Goal: Task Accomplishment & Management: Use online tool/utility

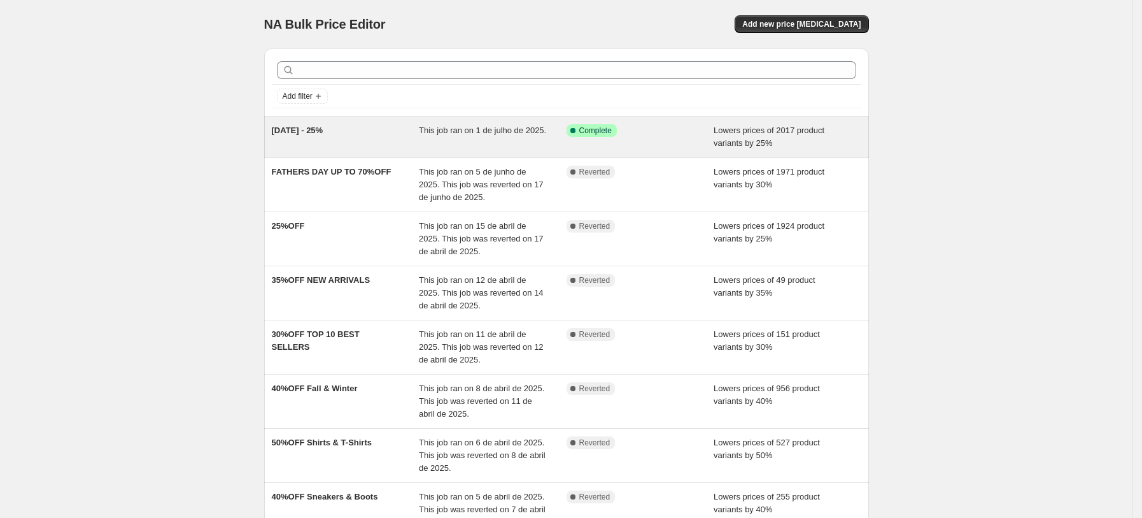
click at [320, 133] on span "INDEPENDENCE DAY - 25%" at bounding box center [298, 130] width 52 height 10
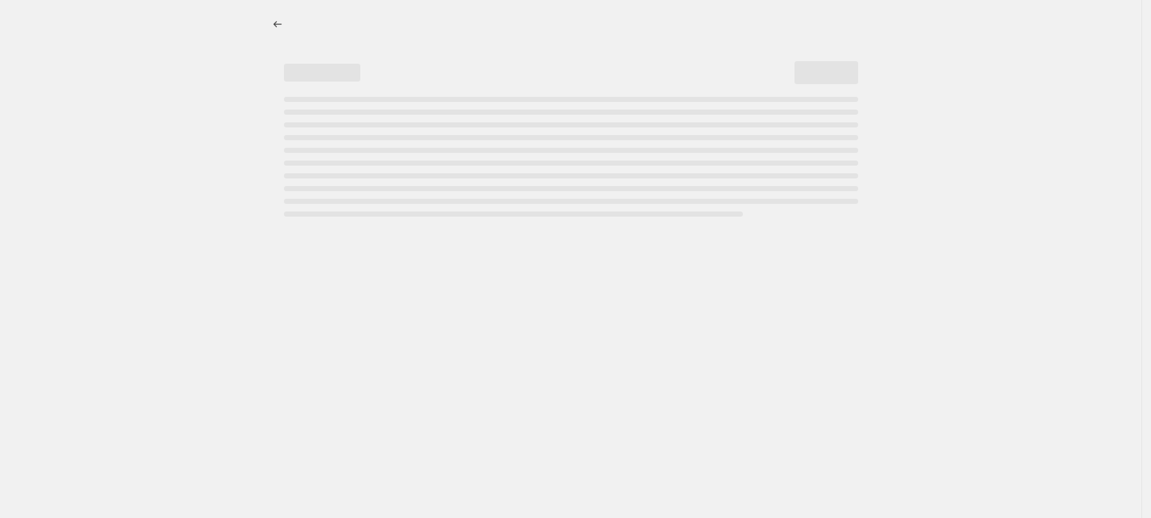
select select "percentage"
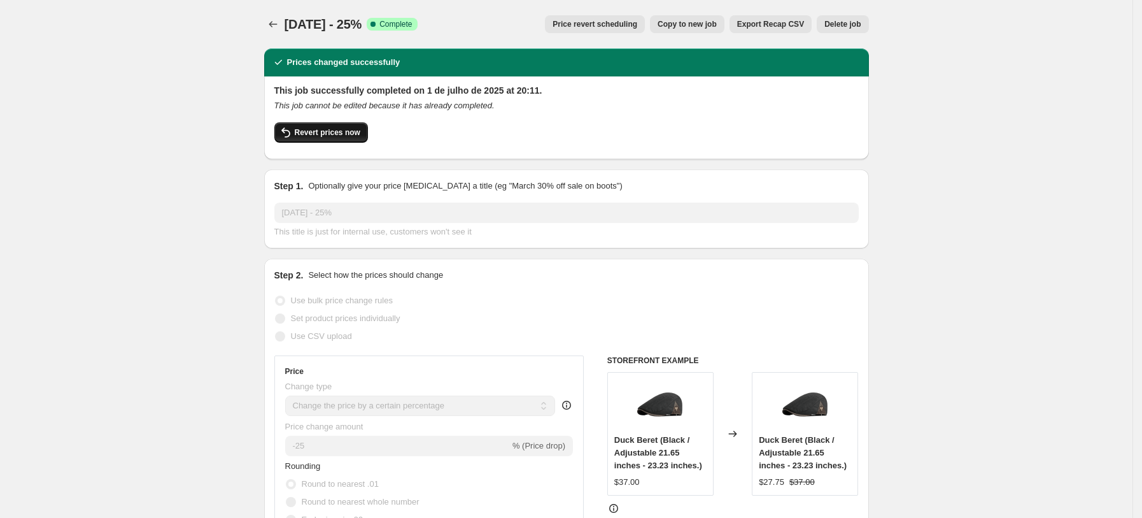
click at [302, 130] on span "Revert prices now" at bounding box center [328, 132] width 66 height 10
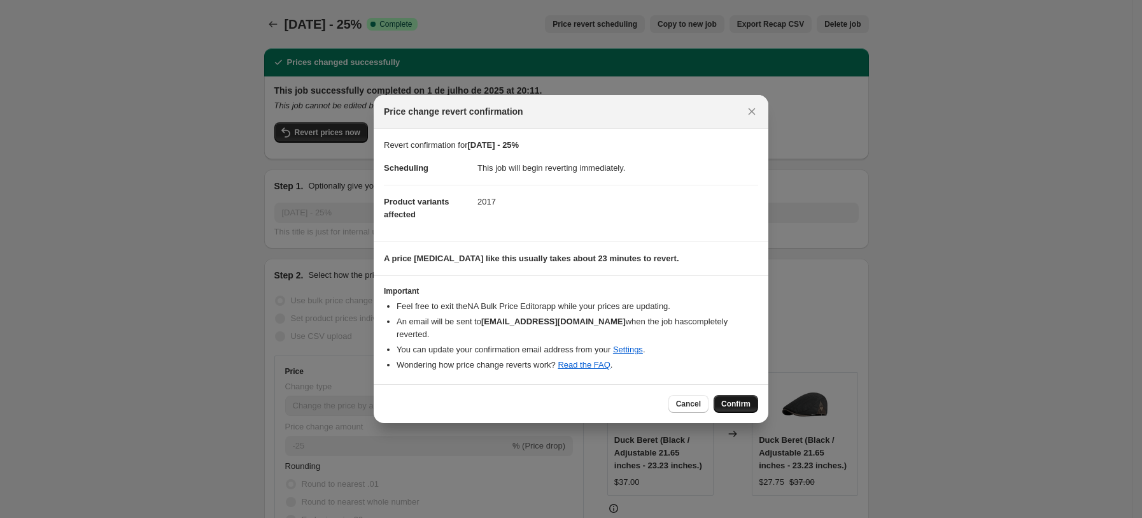
click at [735, 401] on span "Confirm" at bounding box center [736, 404] width 29 height 10
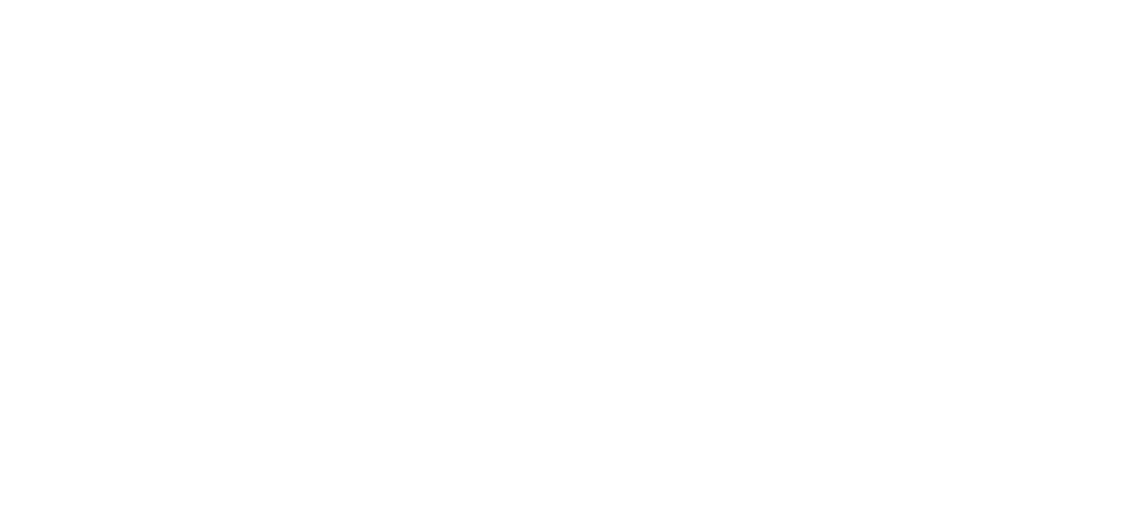
select select "percentage"
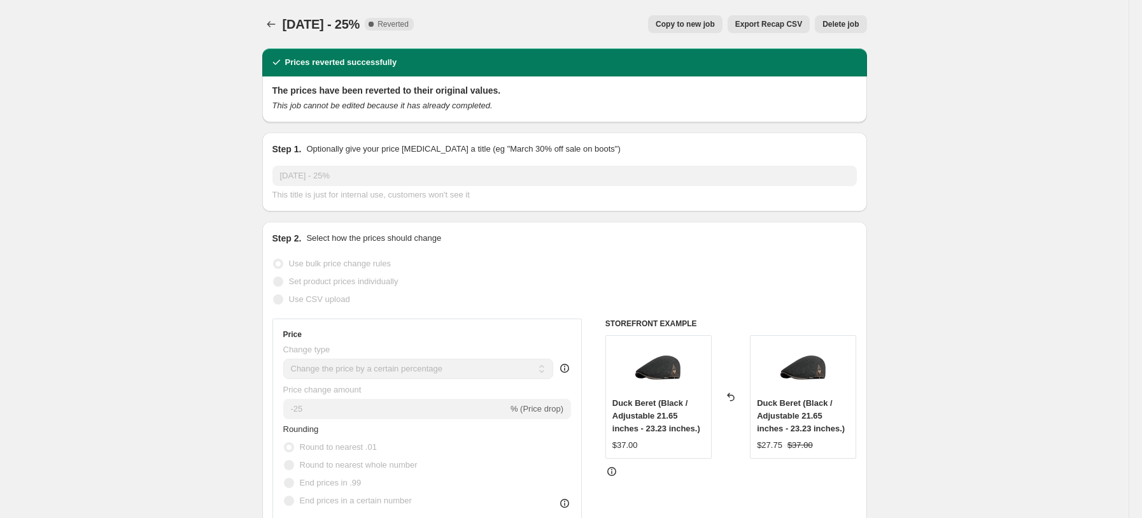
click at [678, 31] on button "Copy to new job" at bounding box center [685, 24] width 75 height 18
select select "percentage"
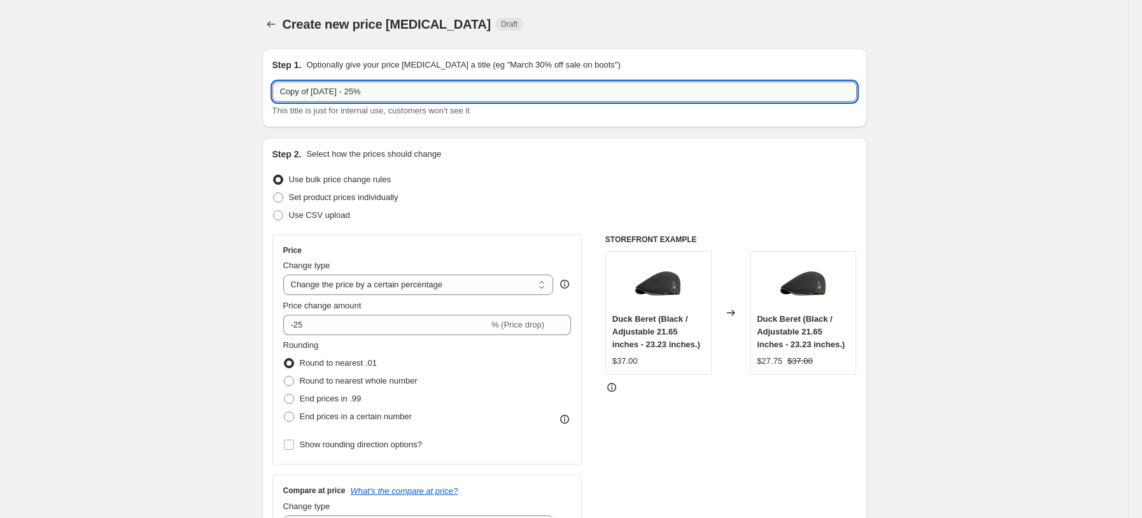
click at [383, 88] on input "Copy of INDEPENDENCE DAY - 25%" at bounding box center [565, 92] width 585 height 20
drag, startPoint x: 390, startPoint y: 87, endPoint x: 130, endPoint y: 78, distance: 260.6
type input "LABOR WEEK - 10%"
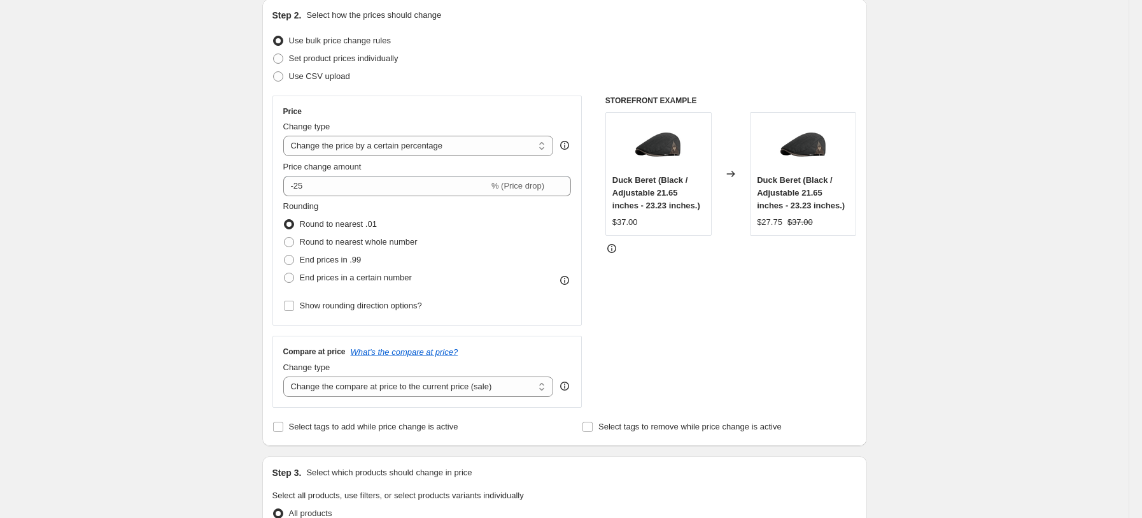
scroll to position [85, 0]
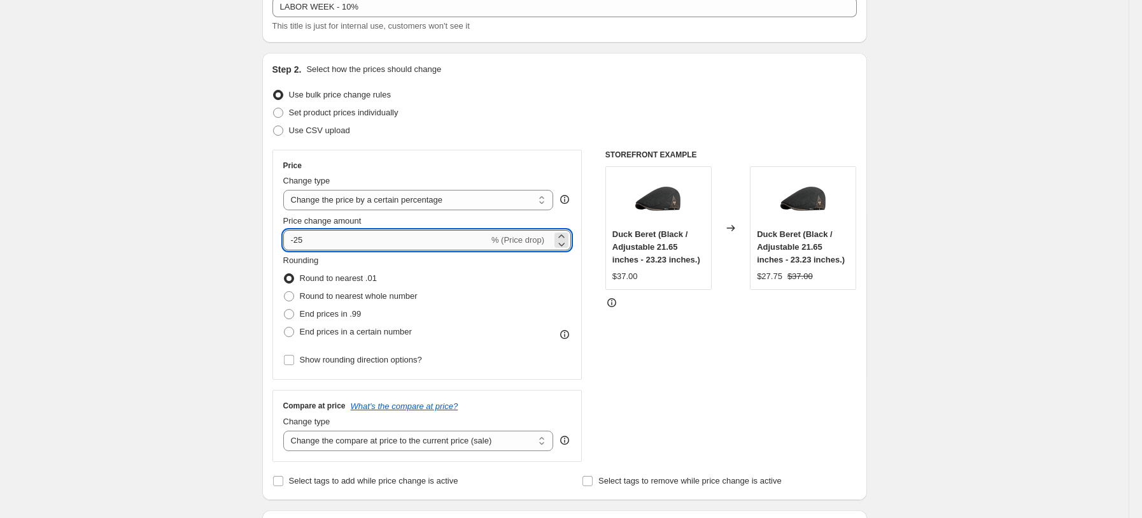
click at [420, 243] on input "-25" at bounding box center [386, 240] width 206 height 20
type input "-10"
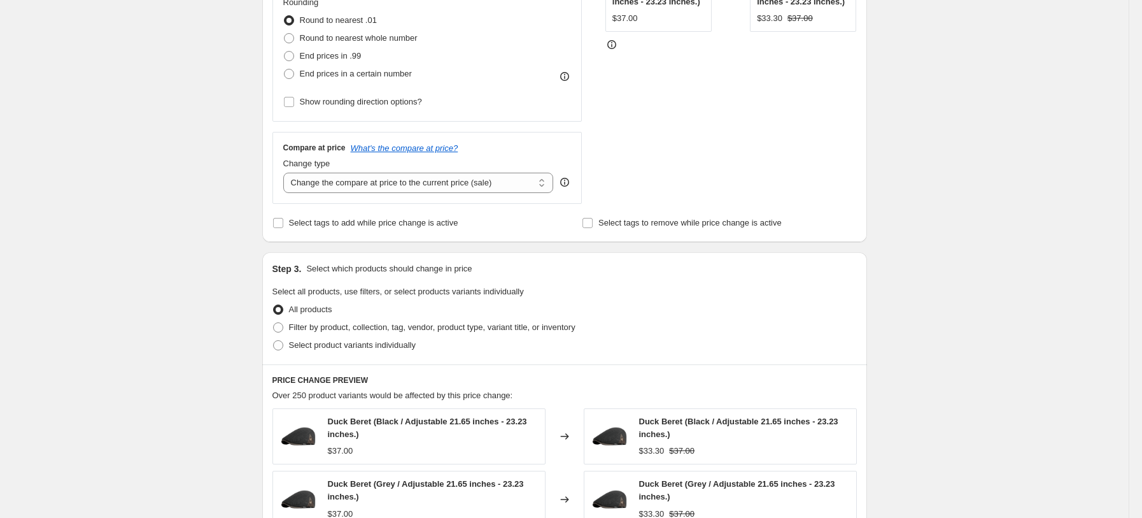
scroll to position [339, 0]
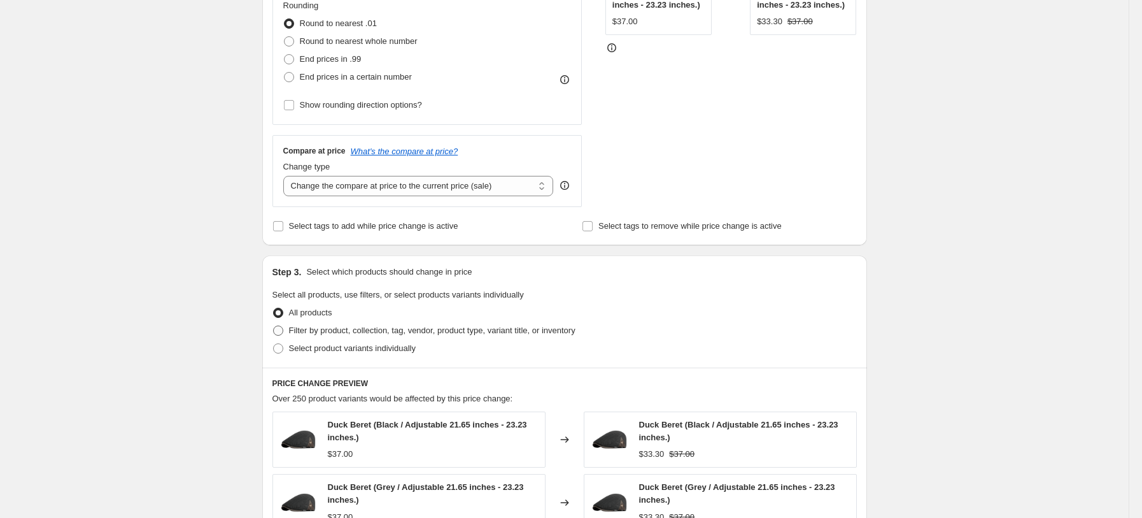
click at [395, 332] on span "Filter by product, collection, tag, vendor, product type, variant title, or inv…" at bounding box center [432, 330] width 287 height 10
click at [274, 326] on input "Filter by product, collection, tag, vendor, product type, variant title, or inv…" at bounding box center [273, 325] width 1 height 1
radio input "true"
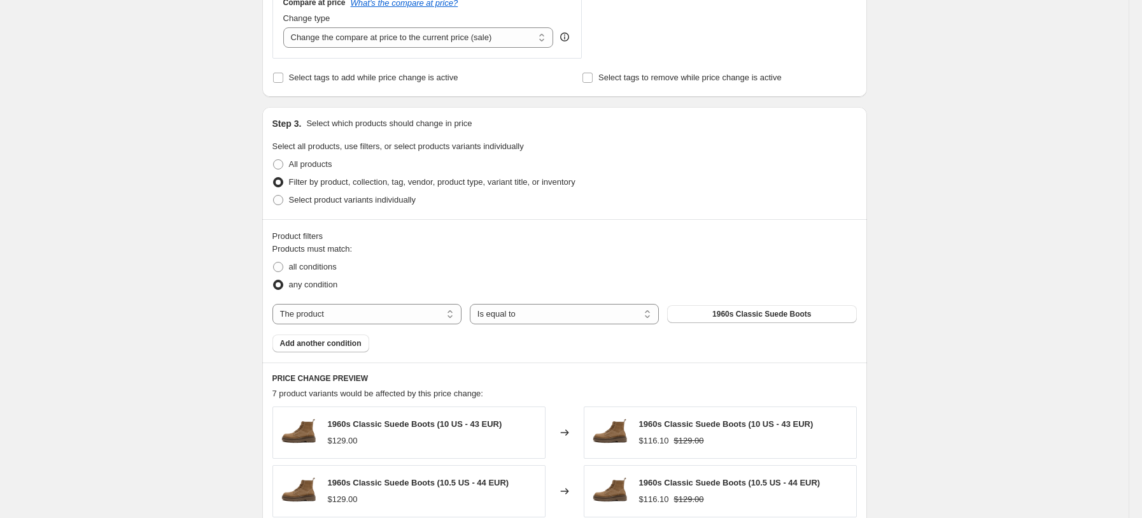
scroll to position [509, 0]
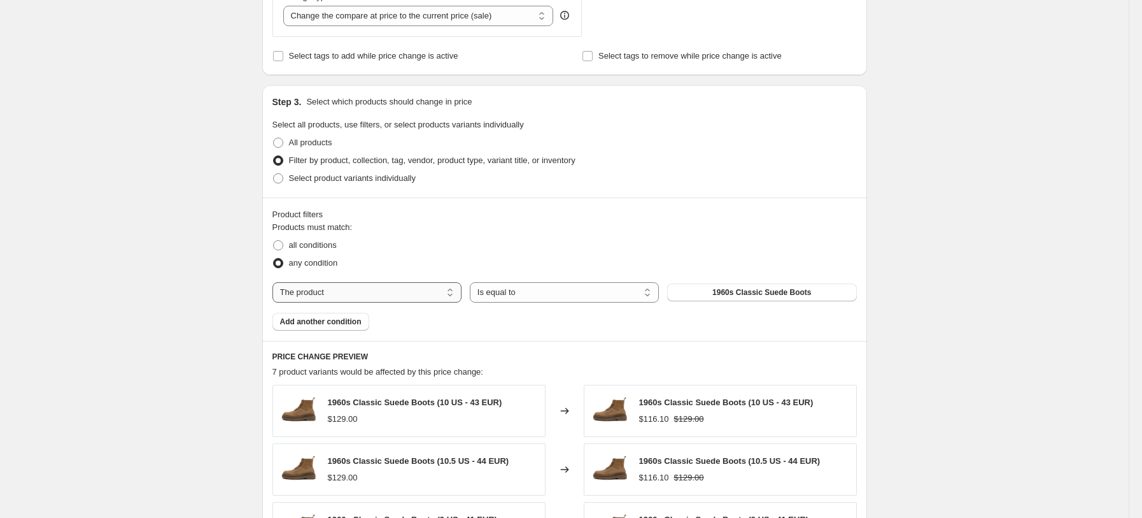
click at [303, 294] on select "The product The product's collection The product's tag The product's vendor The…" at bounding box center [367, 292] width 189 height 20
select select "collection"
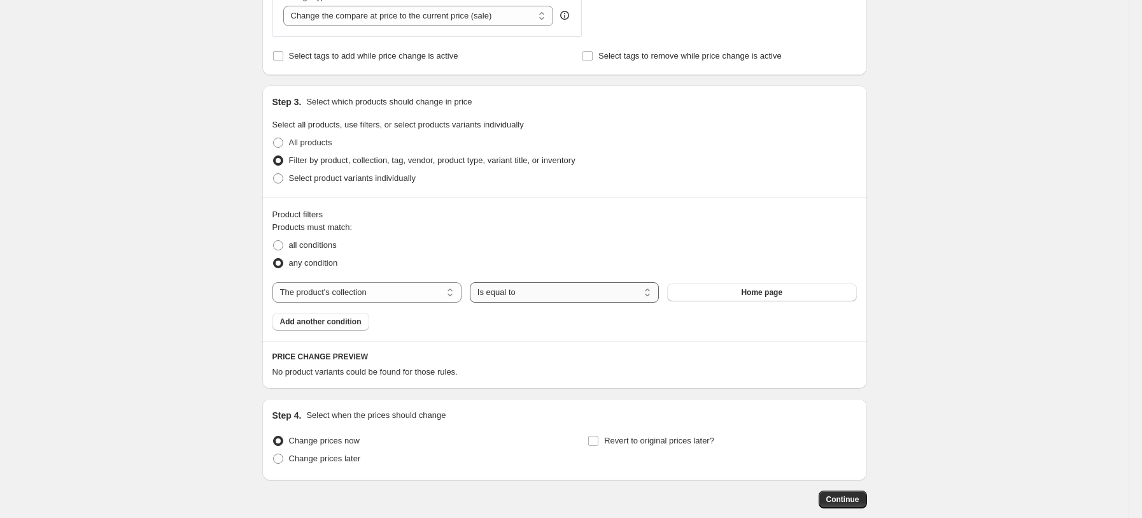
click at [532, 296] on select "Is equal to Is not equal to" at bounding box center [564, 292] width 189 height 20
click at [474, 283] on select "Is equal to Is not equal to" at bounding box center [564, 292] width 189 height 20
click at [725, 292] on button "Home page" at bounding box center [761, 292] width 189 height 18
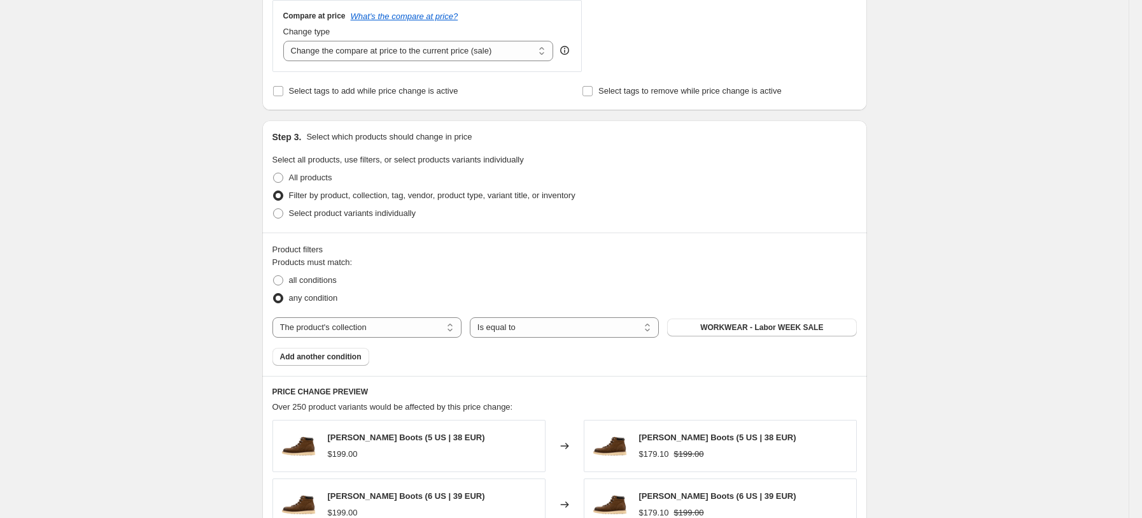
scroll to position [899, 0]
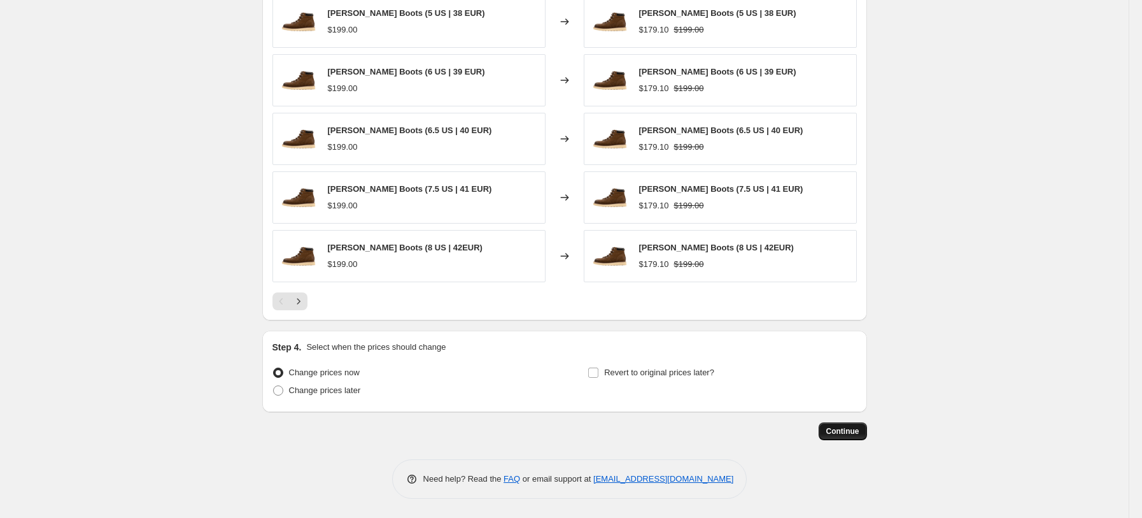
click at [839, 427] on span "Continue" at bounding box center [843, 431] width 33 height 10
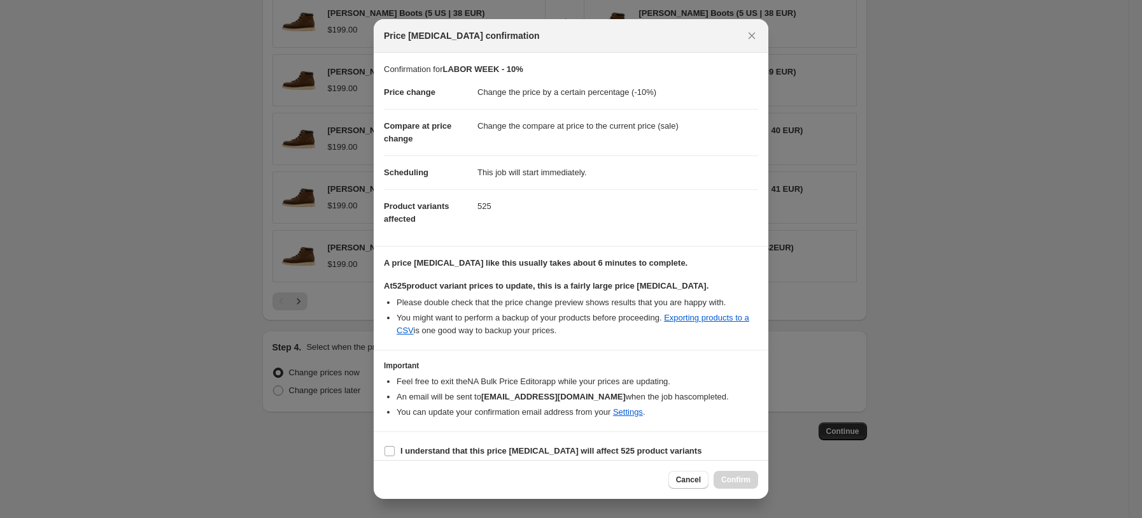
scroll to position [9, 0]
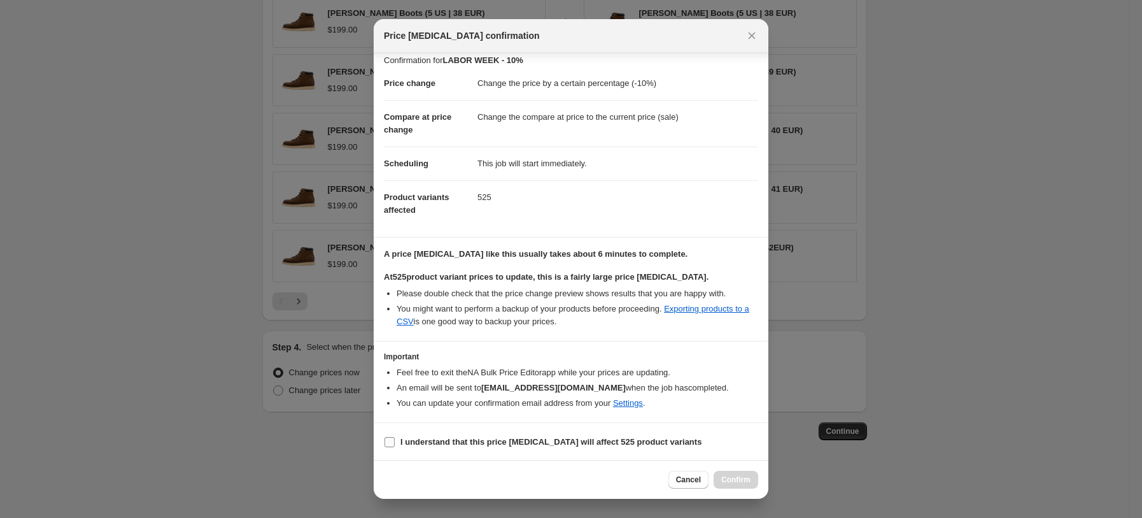
click at [388, 443] on input "I understand that this price change job will affect 525 product variants" at bounding box center [390, 442] width 10 height 10
checkbox input "true"
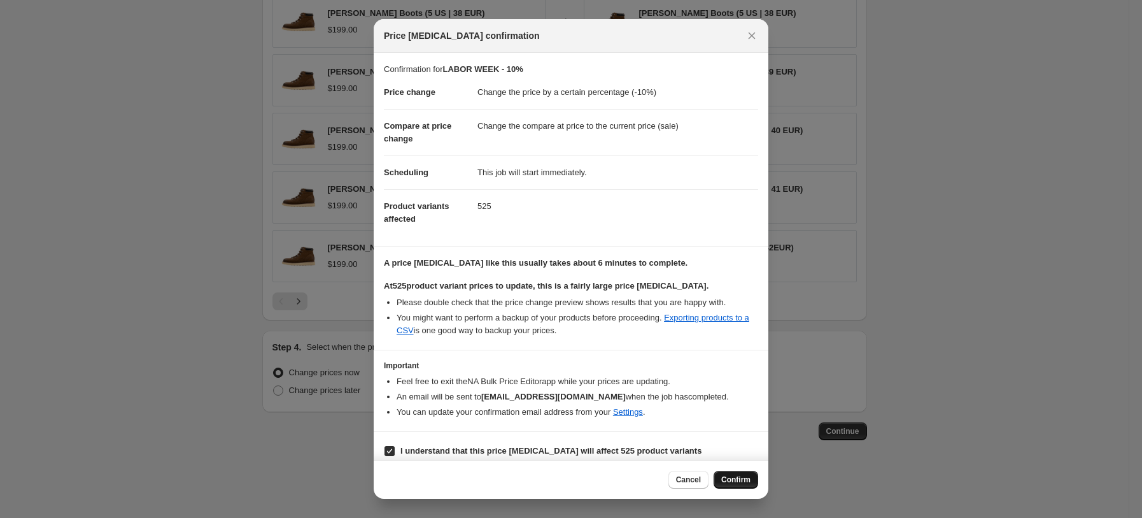
click at [741, 481] on span "Confirm" at bounding box center [736, 479] width 29 height 10
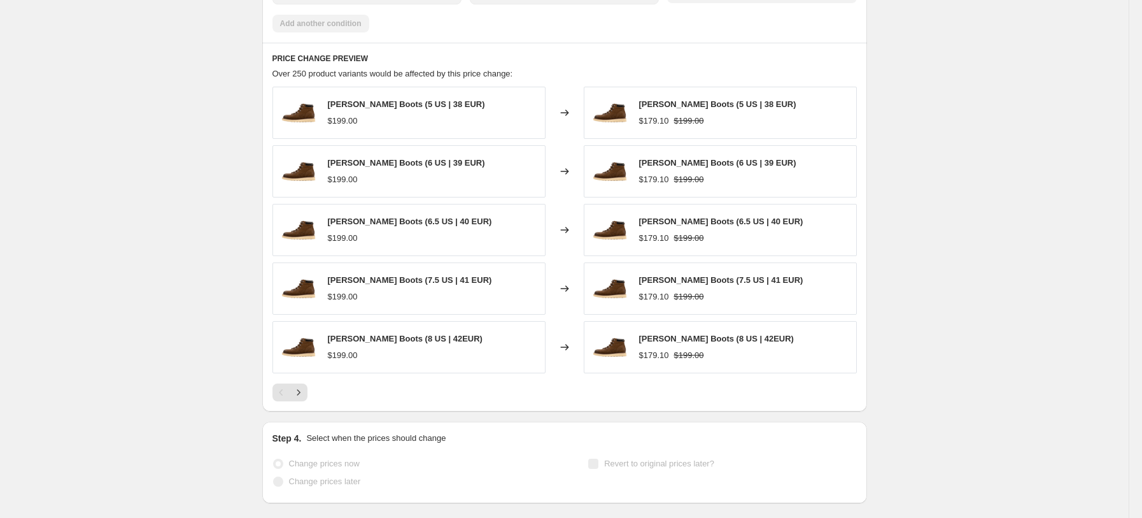
scroll to position [932, 0]
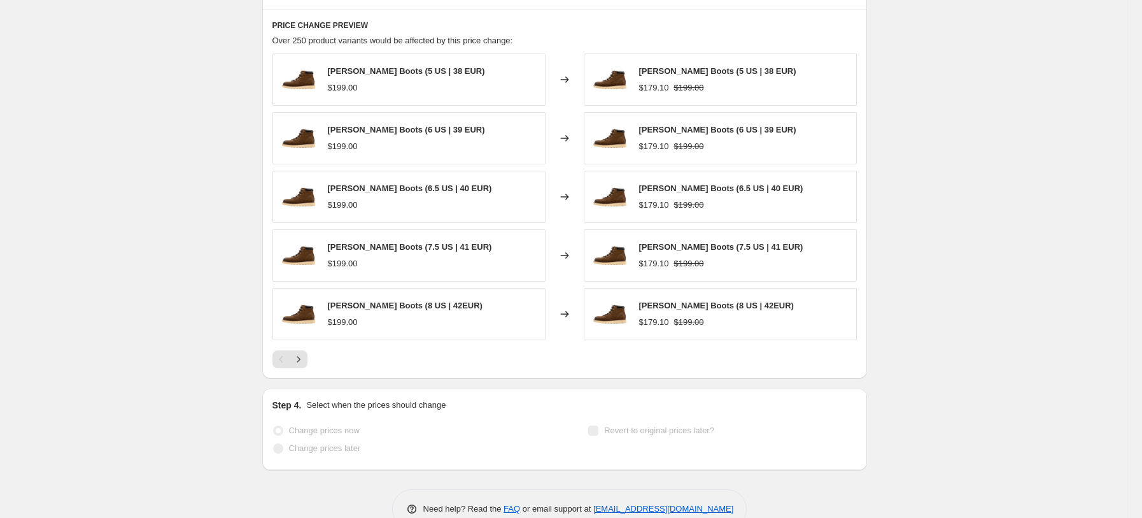
select select "percentage"
select select "collection"
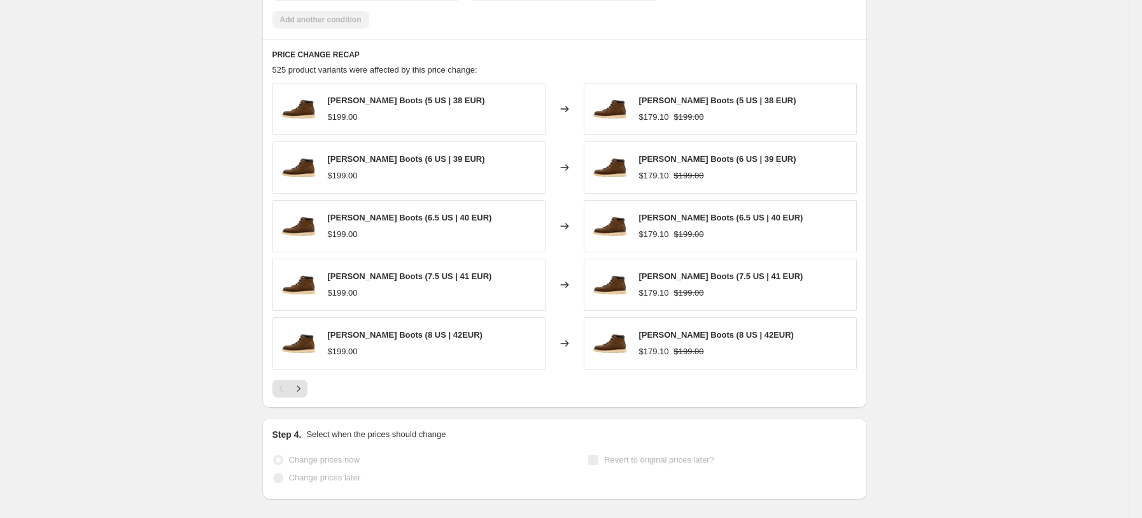
scroll to position [0, 0]
